Goal: Navigation & Orientation: Find specific page/section

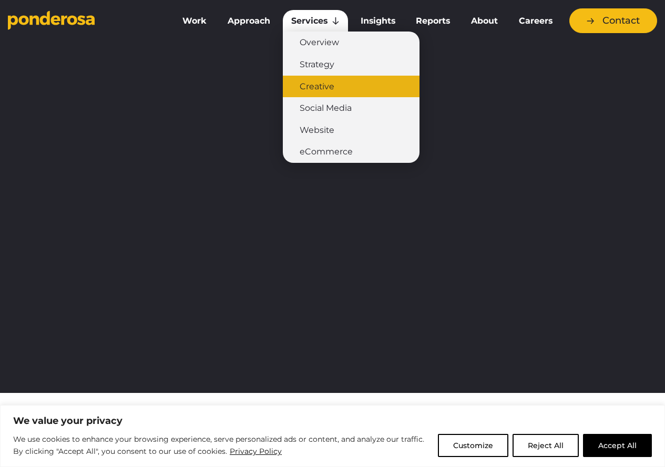
click at [322, 86] on link "Creative" at bounding box center [351, 87] width 137 height 22
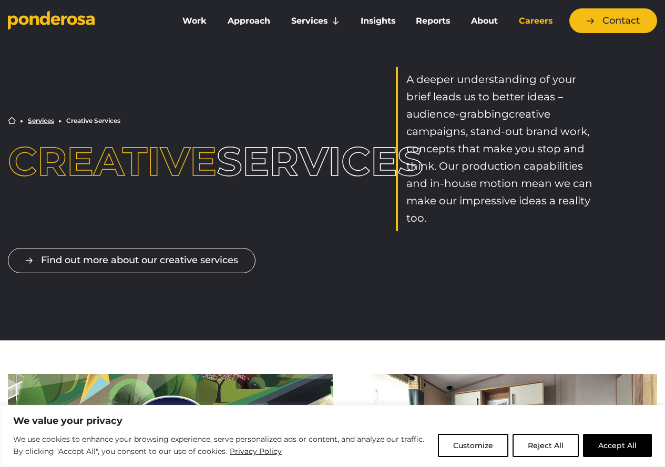
click at [537, 21] on link "Careers" at bounding box center [535, 21] width 50 height 22
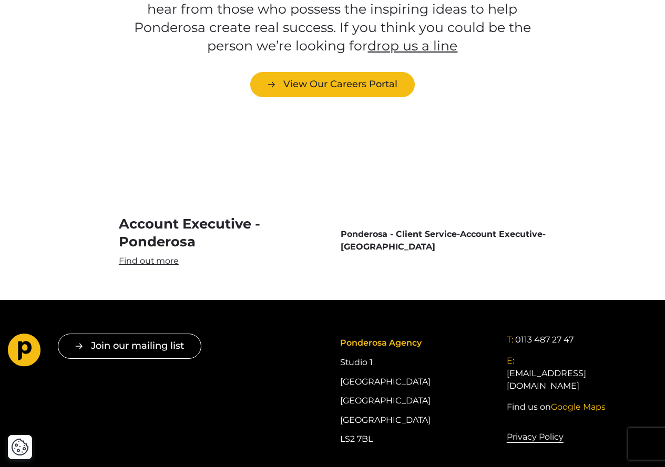
scroll to position [2942, 0]
